Goal: Transaction & Acquisition: Book appointment/travel/reservation

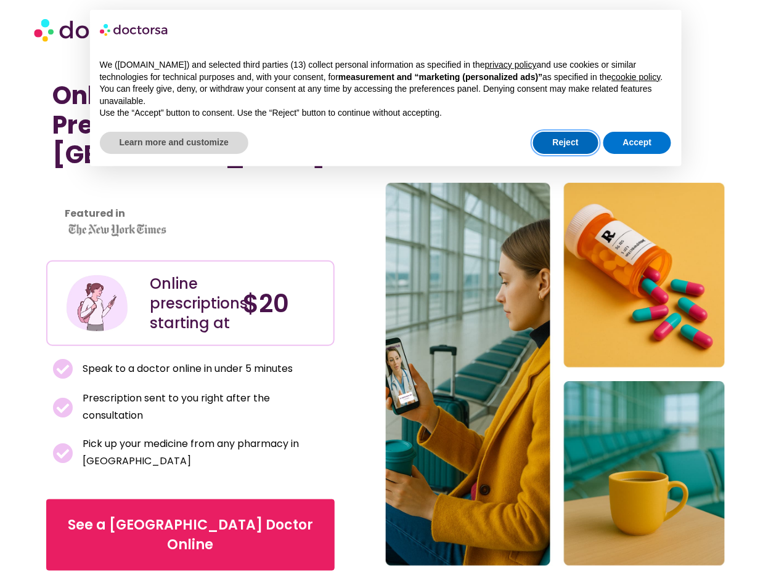
click at [566, 138] on button "Reject" at bounding box center [565, 143] width 65 height 22
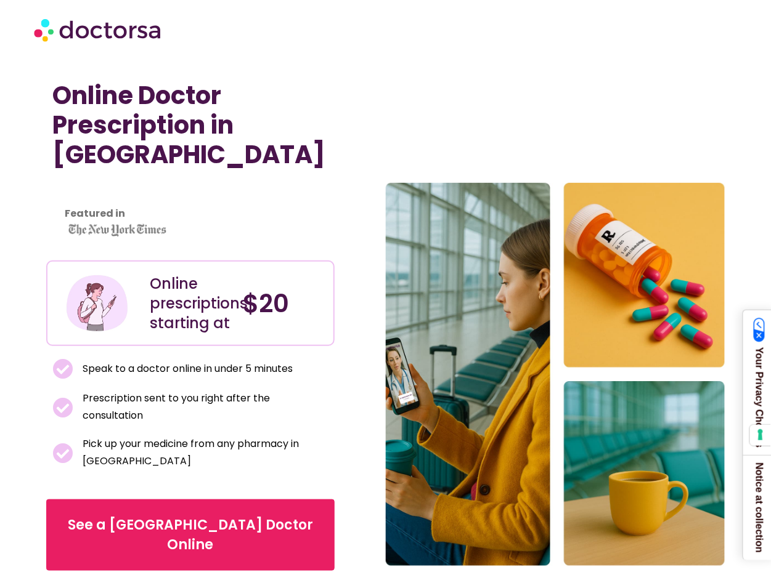
scroll to position [62, 0]
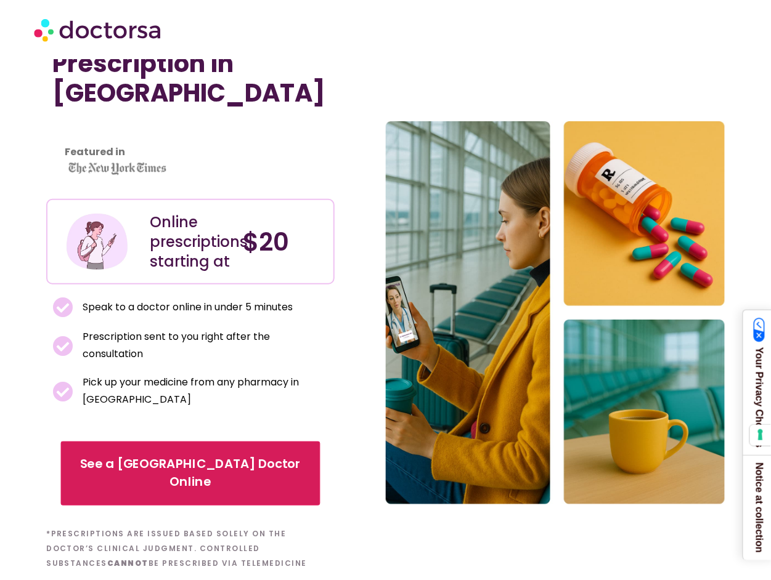
click at [198, 465] on span "See a Puerto Vallarta Doctor Online" at bounding box center [190, 474] width 225 height 36
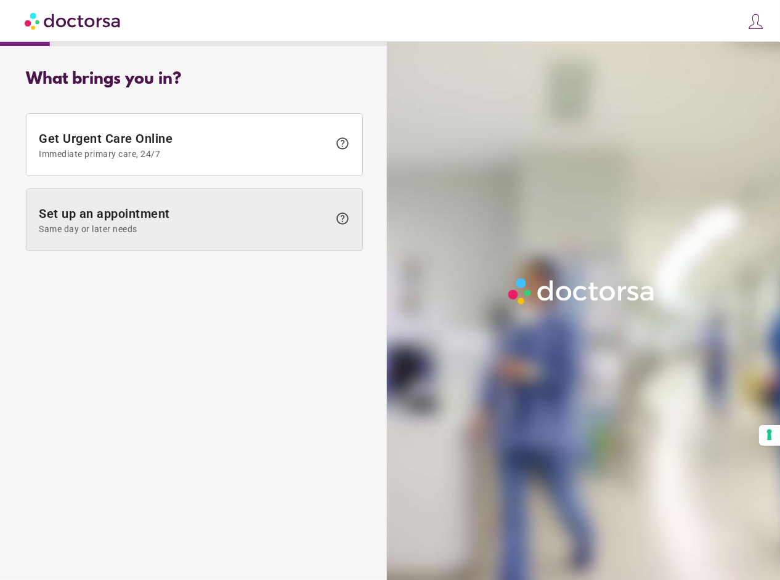
click at [151, 212] on span "Set up an appointment Same day or later needs" at bounding box center [184, 220] width 290 height 28
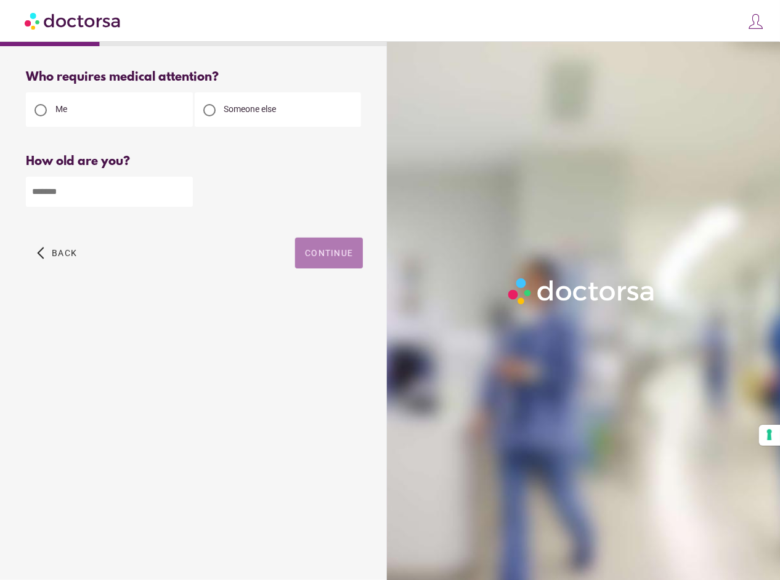
click at [317, 250] on span "Continue" at bounding box center [329, 253] width 48 height 10
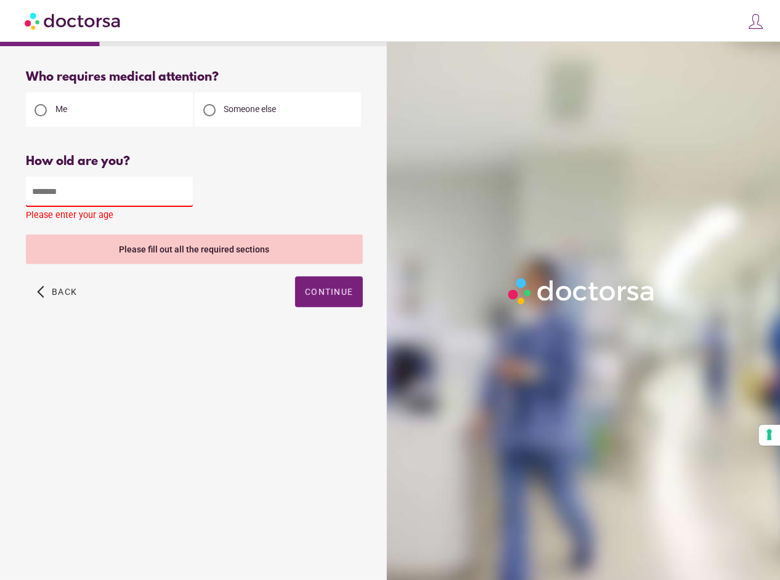
click at [75, 191] on input "number" at bounding box center [109, 192] width 167 height 30
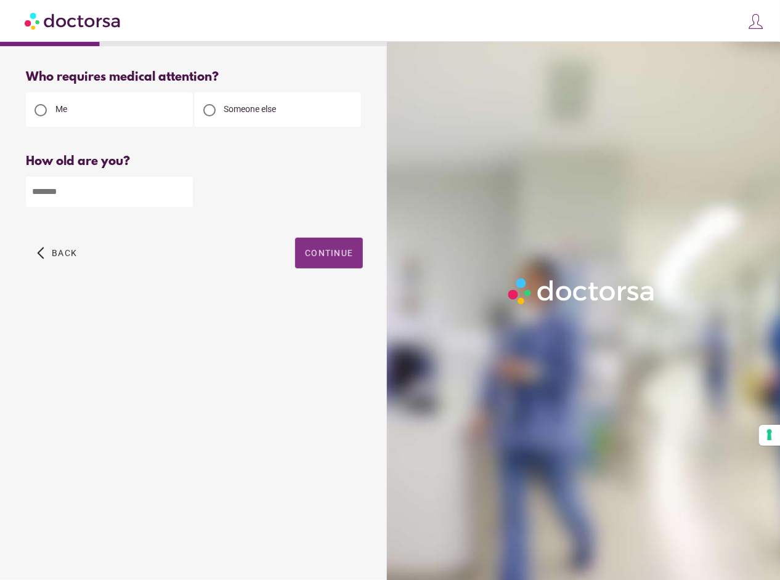
type input "**"
click at [307, 254] on span "Continue" at bounding box center [329, 253] width 48 height 10
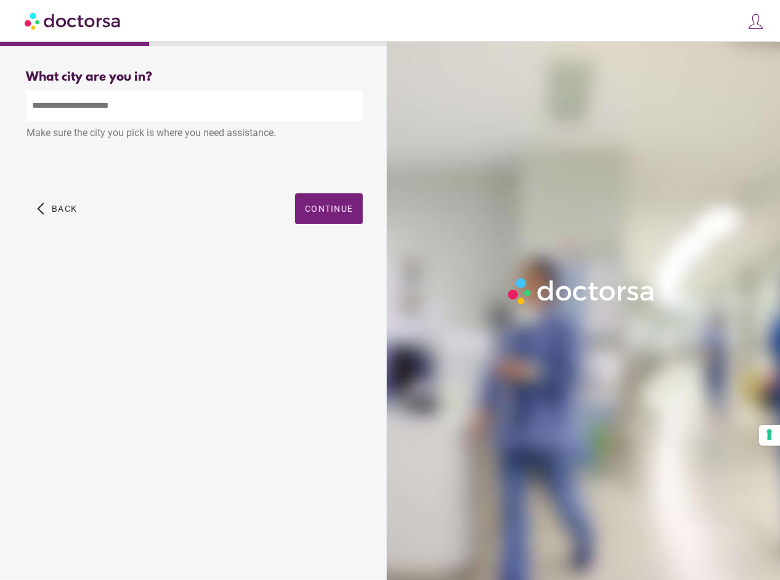
click at [131, 110] on input "text" at bounding box center [194, 106] width 337 height 30
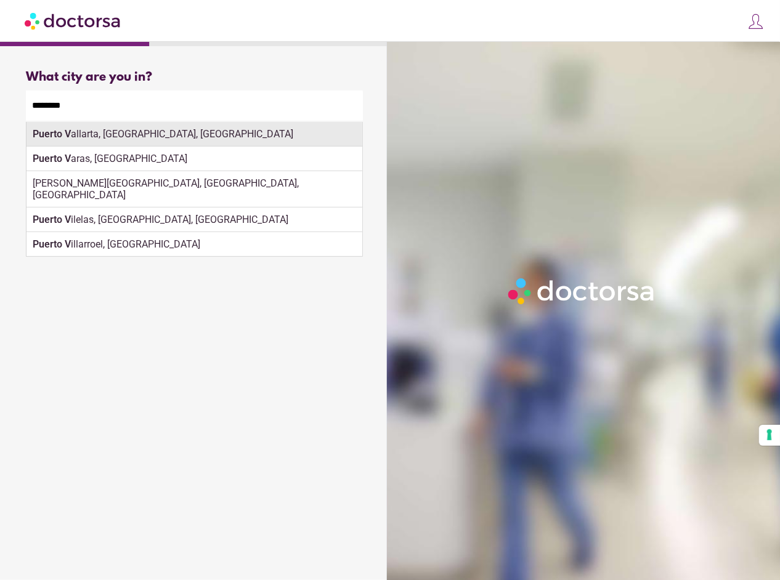
click at [105, 132] on div "[GEOGRAPHIC_DATA], [GEOGRAPHIC_DATA], [GEOGRAPHIC_DATA]" at bounding box center [194, 134] width 336 height 25
type input "**********"
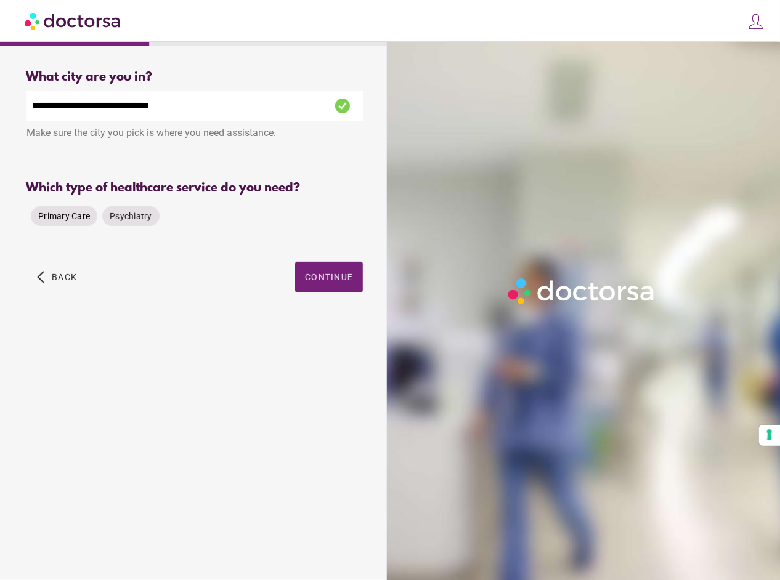
click at [58, 217] on span "Primary Care" at bounding box center [64, 216] width 52 height 10
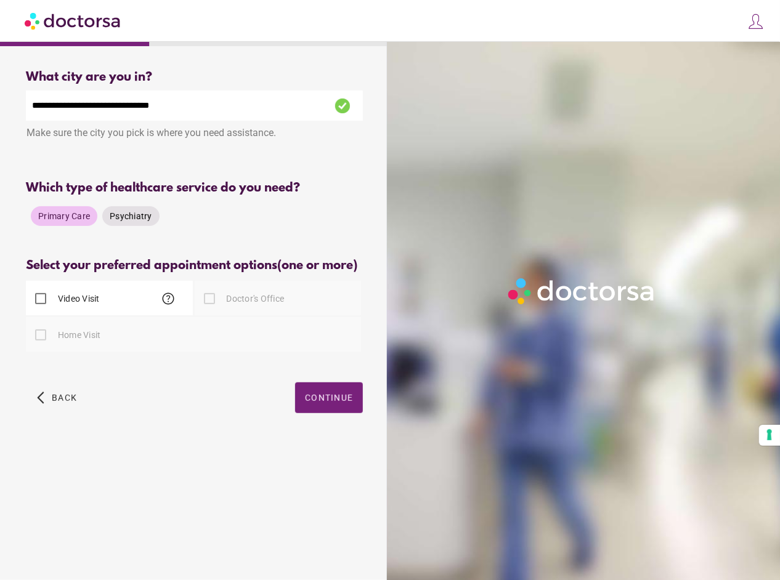
click at [123, 214] on span "Psychiatry" at bounding box center [131, 216] width 43 height 10
click at [71, 221] on span "Primary Care" at bounding box center [64, 216] width 52 height 10
click at [334, 398] on span "Continue" at bounding box center [329, 398] width 48 height 10
